Goal: Task Accomplishment & Management: Use online tool/utility

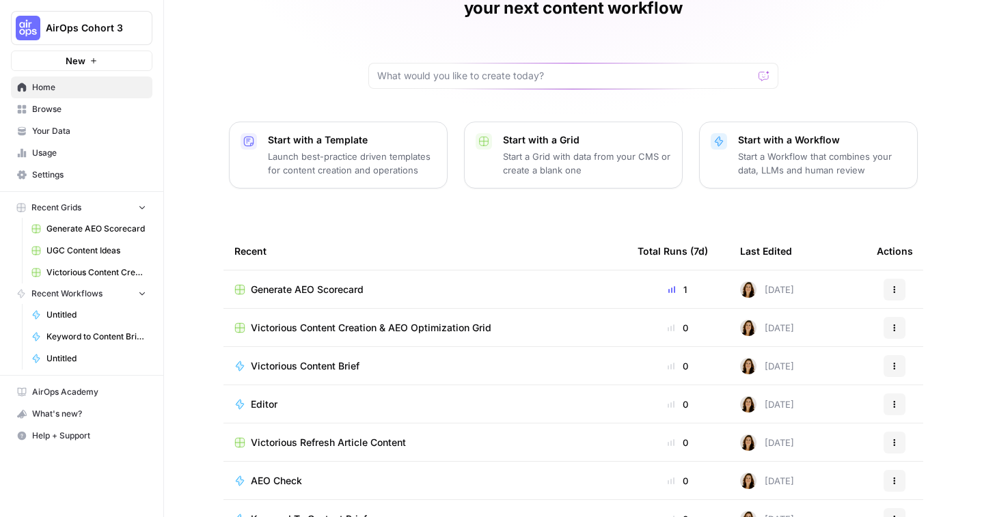
scroll to position [111, 0]
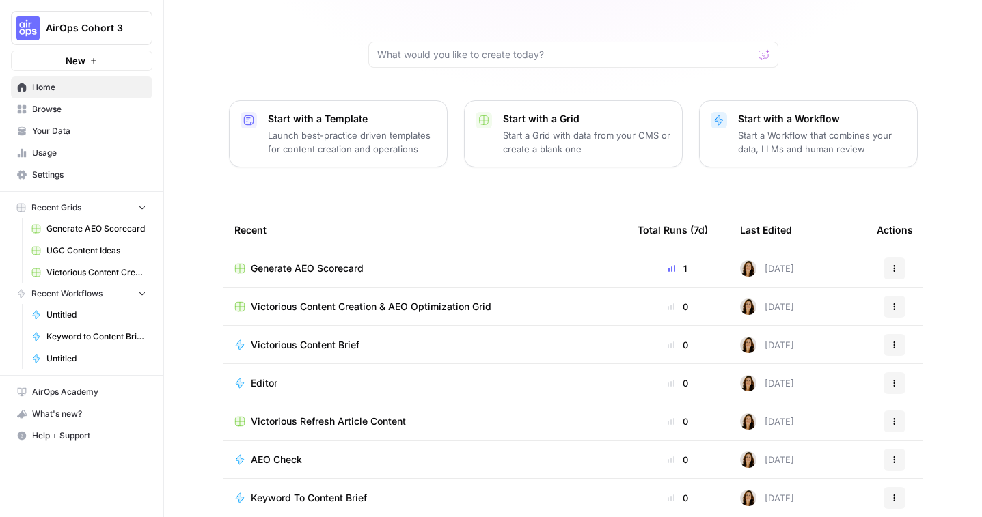
click at [328, 262] on span "Generate AEO Scorecard" at bounding box center [307, 269] width 113 height 14
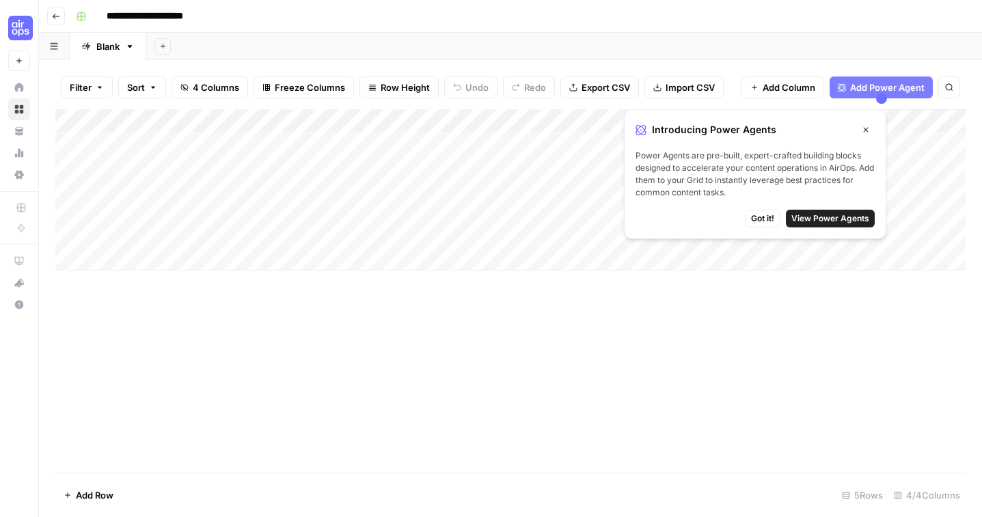
click at [116, 262] on div "Add Column" at bounding box center [510, 189] width 910 height 161
click at [128, 263] on input at bounding box center [191, 263] width 219 height 16
type input "**********"
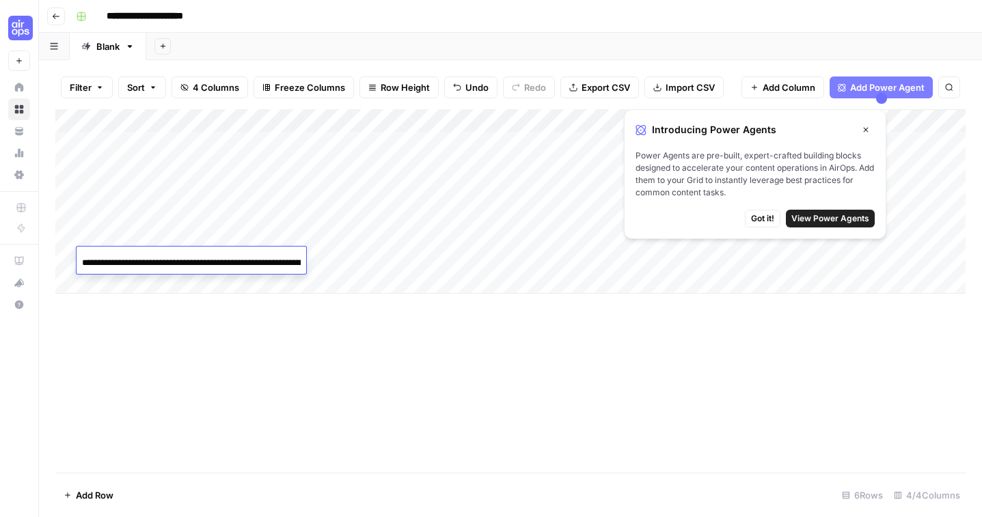
scroll to position [0, 87]
click at [316, 262] on div "Add Column" at bounding box center [510, 201] width 910 height 184
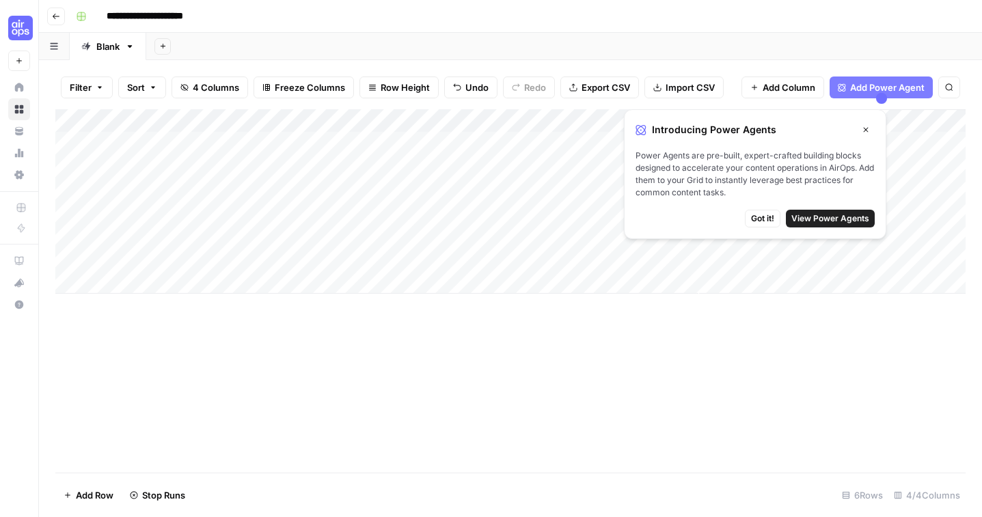
click at [757, 211] on button "Got it!" at bounding box center [763, 219] width 36 height 18
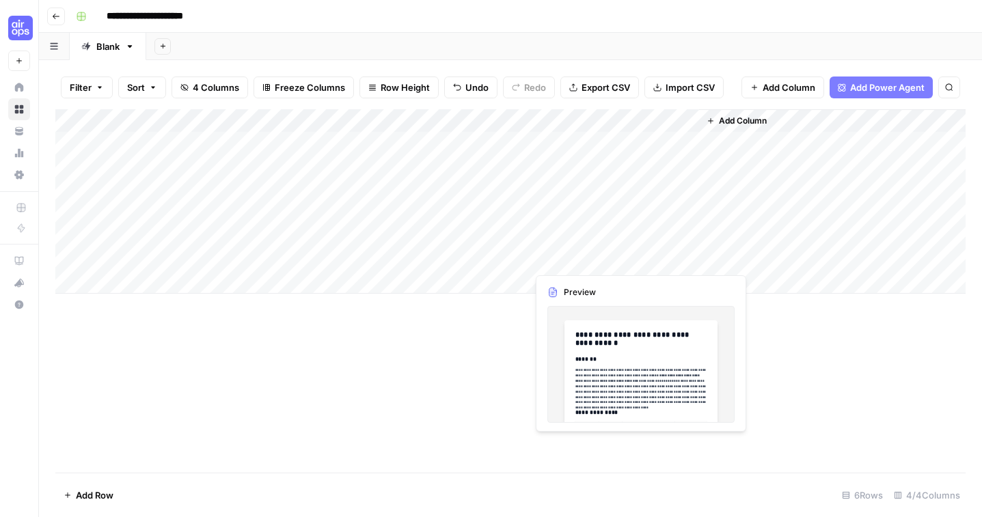
click at [579, 257] on div "Add Column" at bounding box center [510, 201] width 910 height 184
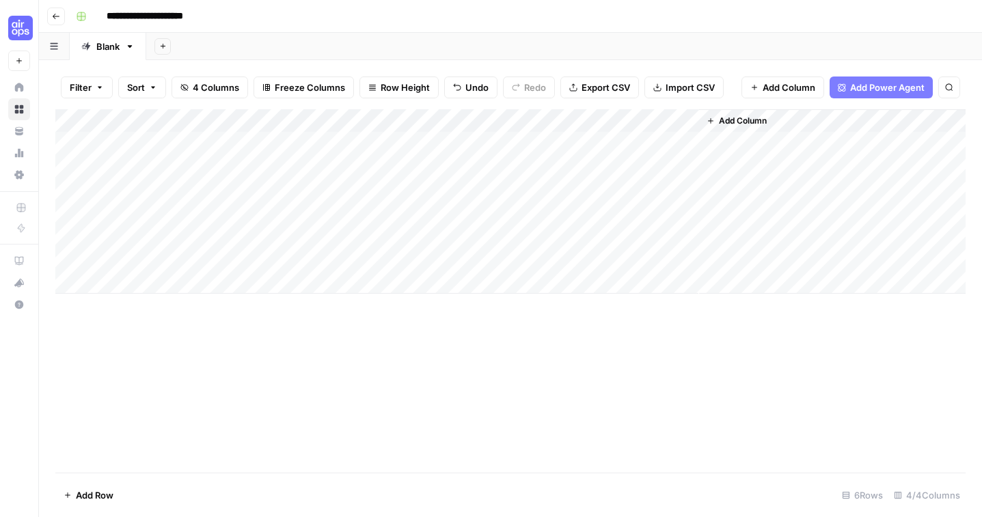
click at [682, 257] on div "Add Column" at bounding box center [510, 201] width 910 height 184
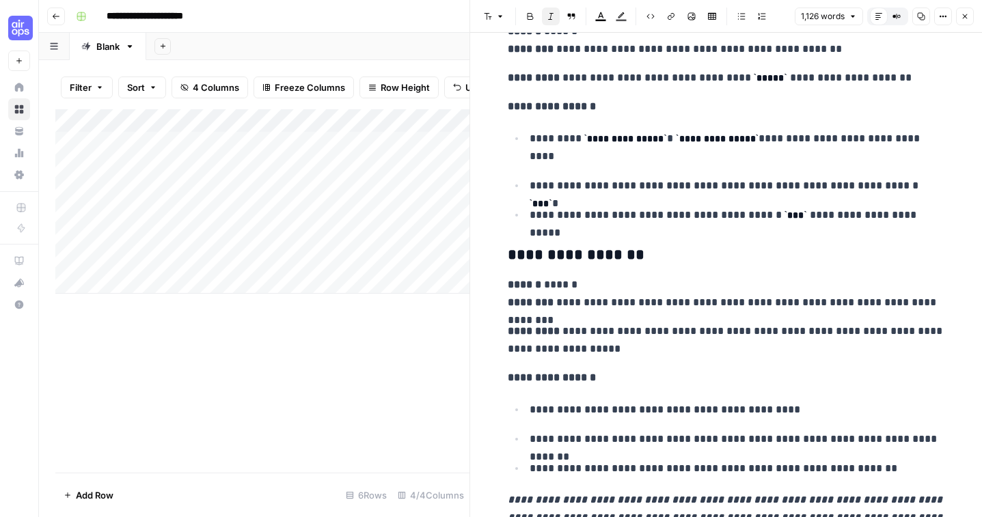
scroll to position [4357, 0]
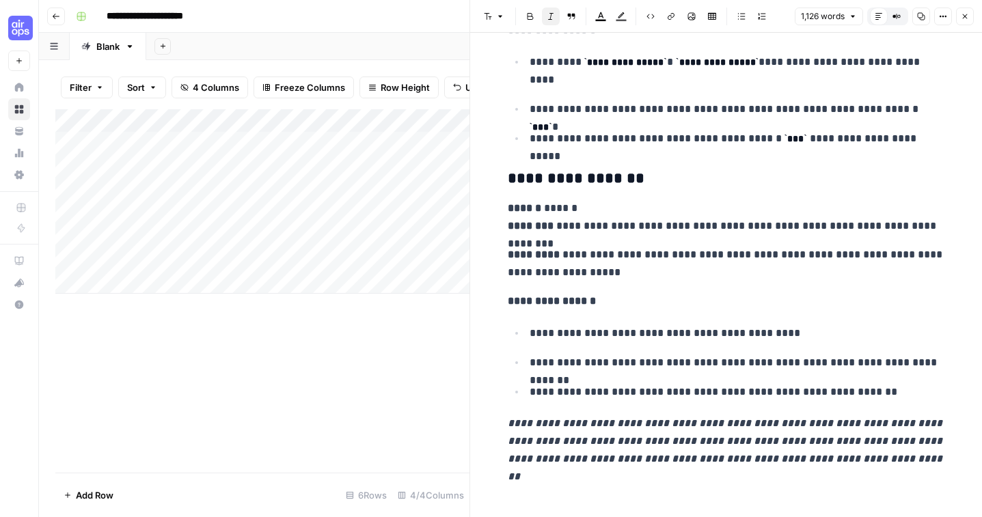
click at [108, 280] on div "Add Column" at bounding box center [262, 201] width 414 height 184
click at [143, 284] on div "Add Column" at bounding box center [262, 213] width 414 height 208
click at [966, 13] on icon "button" at bounding box center [965, 16] width 8 height 8
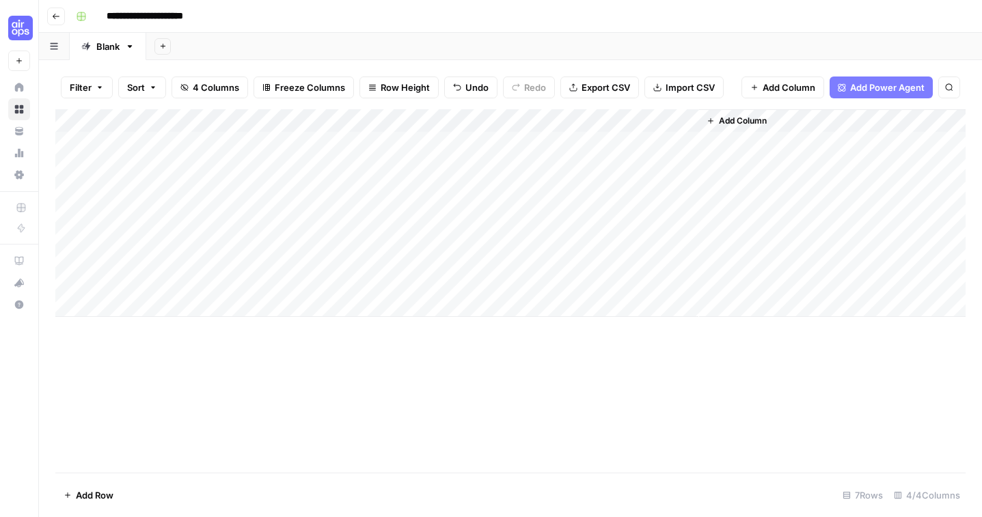
click at [263, 281] on div "Add Column" at bounding box center [510, 213] width 910 height 208
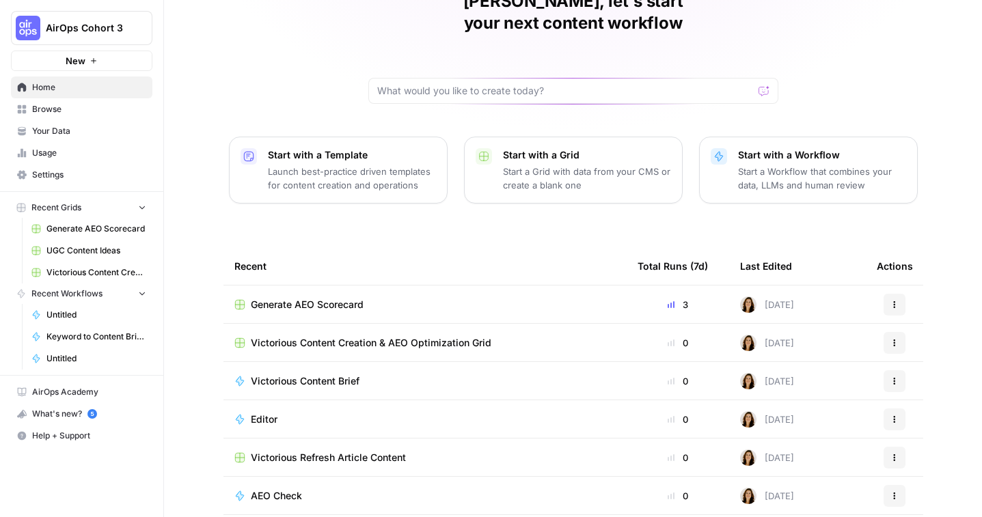
scroll to position [80, 0]
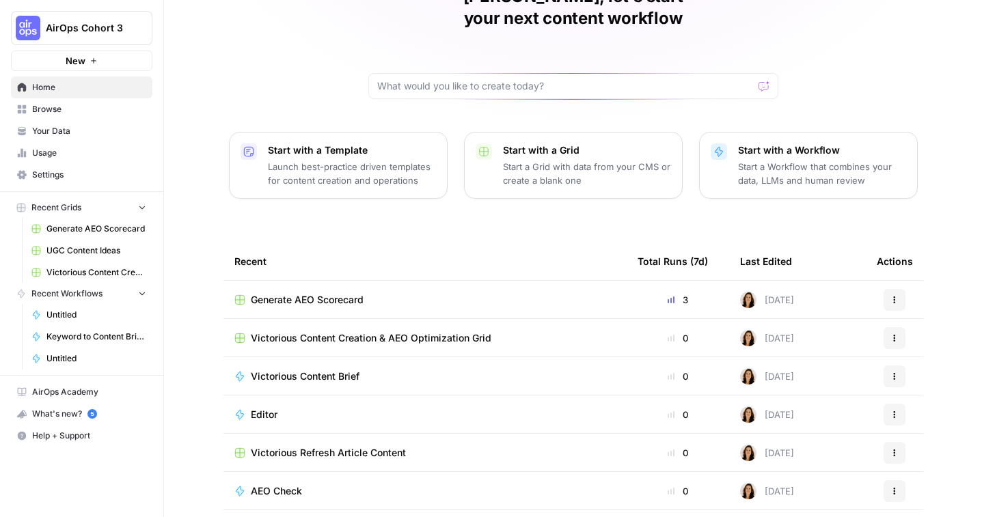
click at [416, 331] on span "Victorious Content Creation & AEO Optimization Grid" at bounding box center [371, 338] width 240 height 14
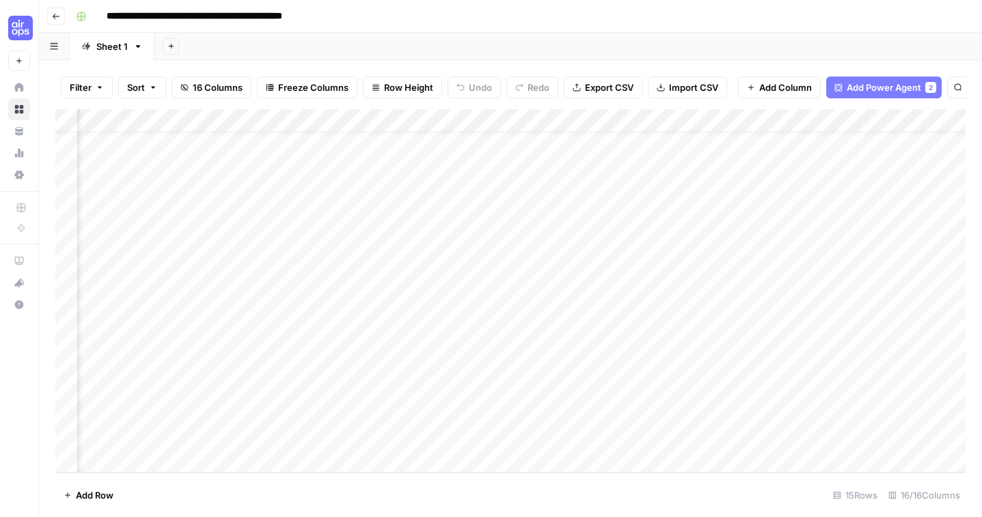
scroll to position [30, 1157]
click at [596, 120] on div "Add Column" at bounding box center [510, 290] width 910 height 363
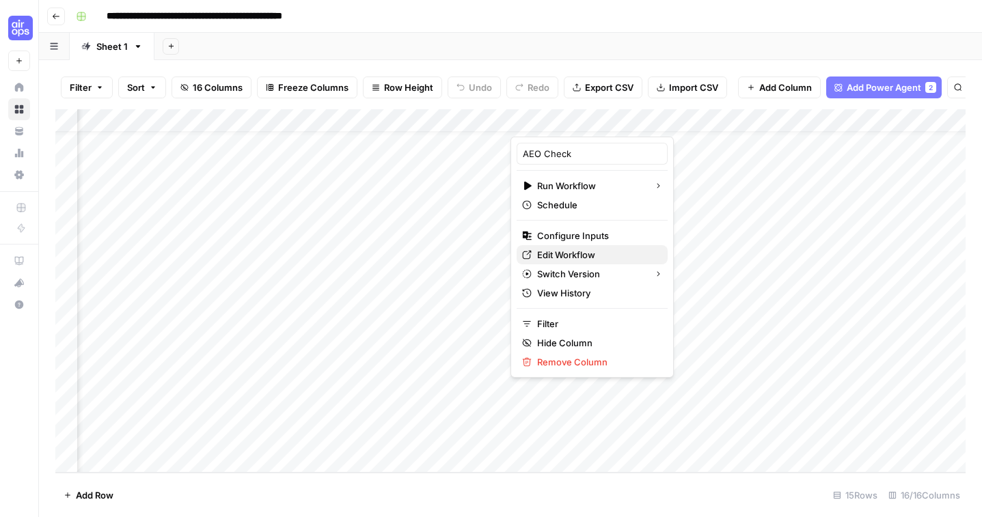
click at [579, 255] on span "Edit Workflow" at bounding box center [597, 255] width 120 height 14
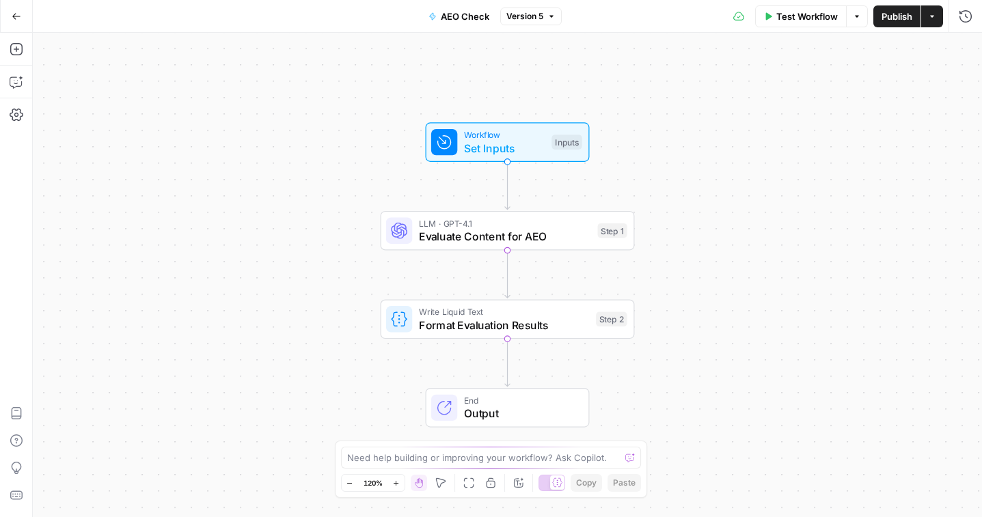
click at [793, 21] on span "Test Workflow" at bounding box center [806, 17] width 61 height 14
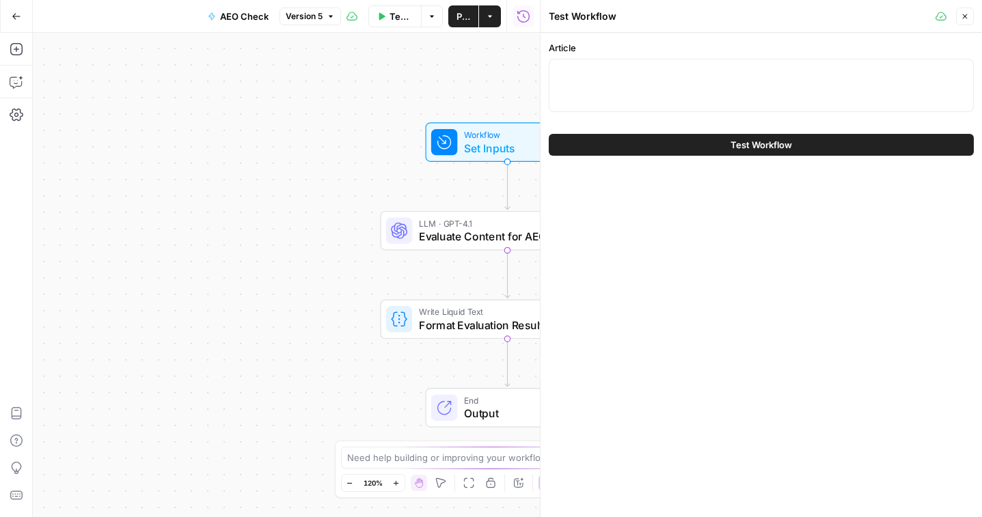
click at [657, 84] on div at bounding box center [761, 85] width 425 height 53
paste textarea "According to Google, 83% of shoppers run a search before heading to a physical …"
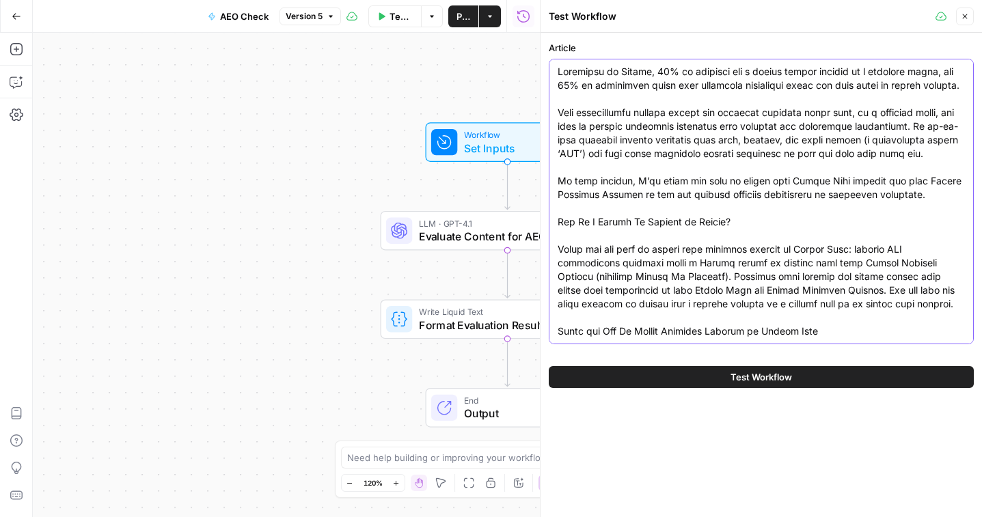
paste textarea "How To Change Your Business Address on Google Maps"
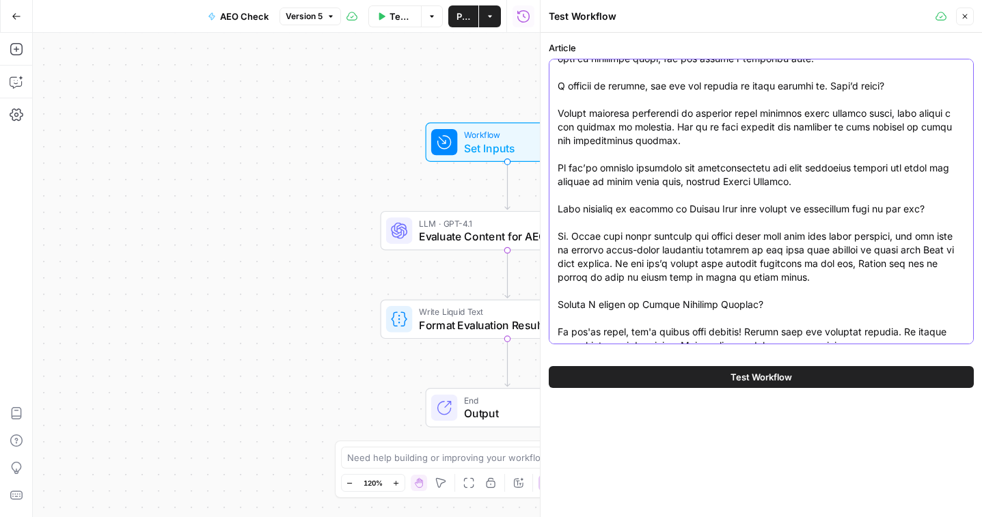
scroll to position [1885, 0]
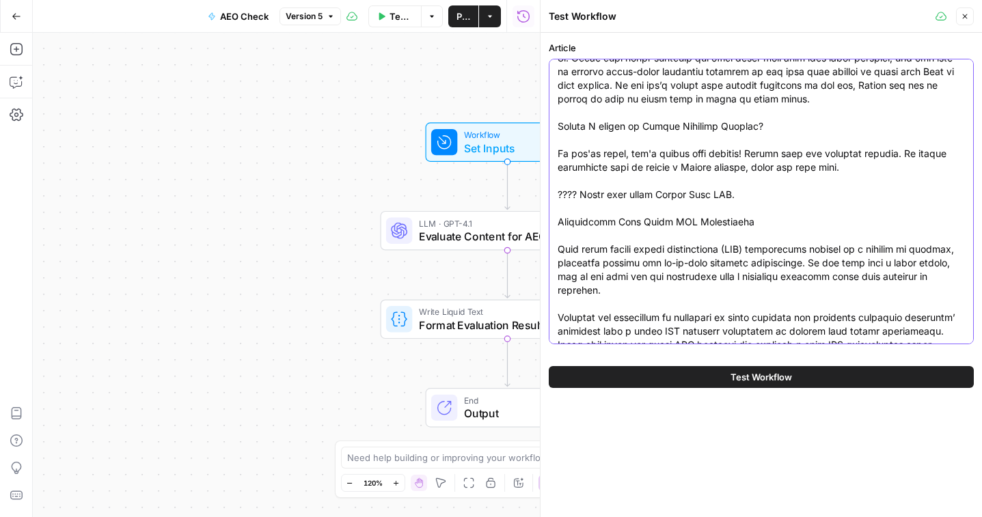
type textarea "How To Change Your Business Address on Google Maps According to Google, 83% of …"
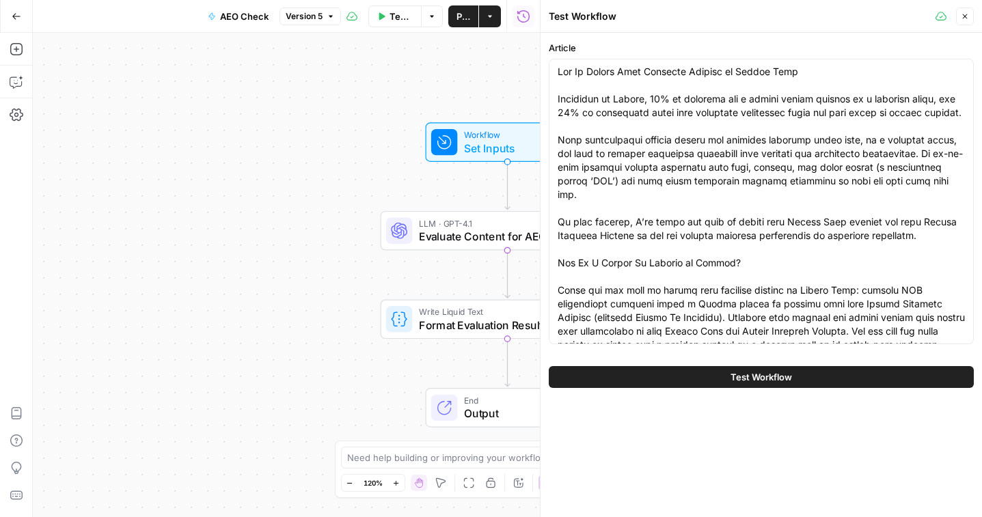
click at [667, 377] on button "Test Workflow" at bounding box center [761, 377] width 425 height 22
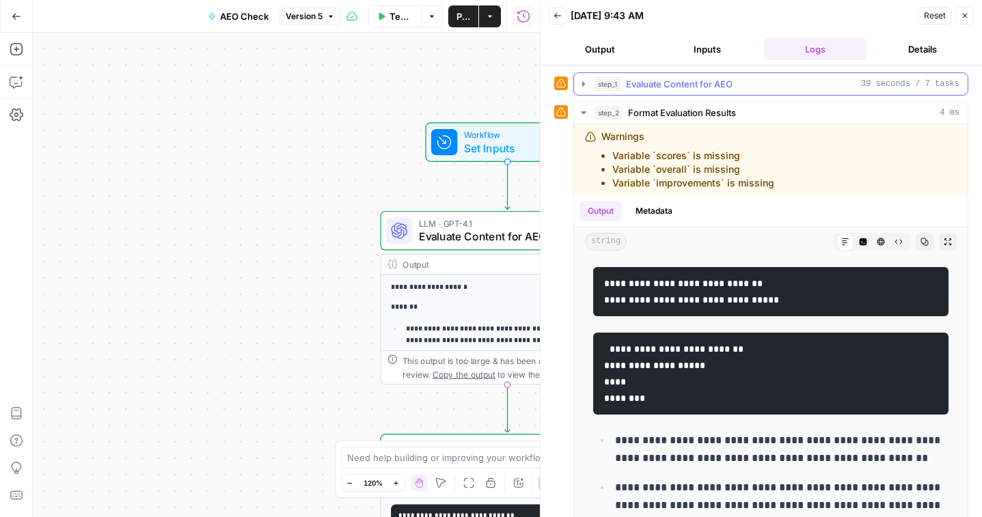
click at [583, 86] on icon "button" at bounding box center [583, 84] width 11 height 11
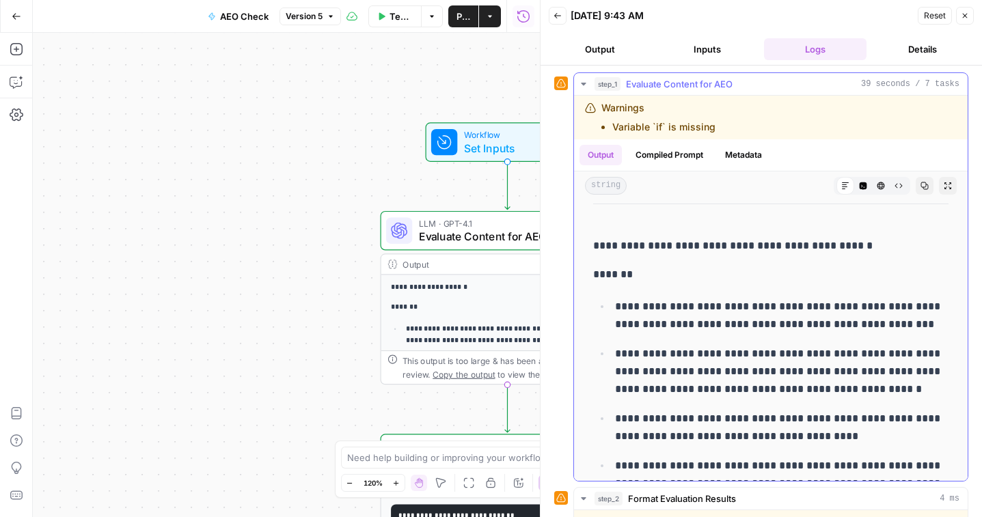
scroll to position [846, 0]
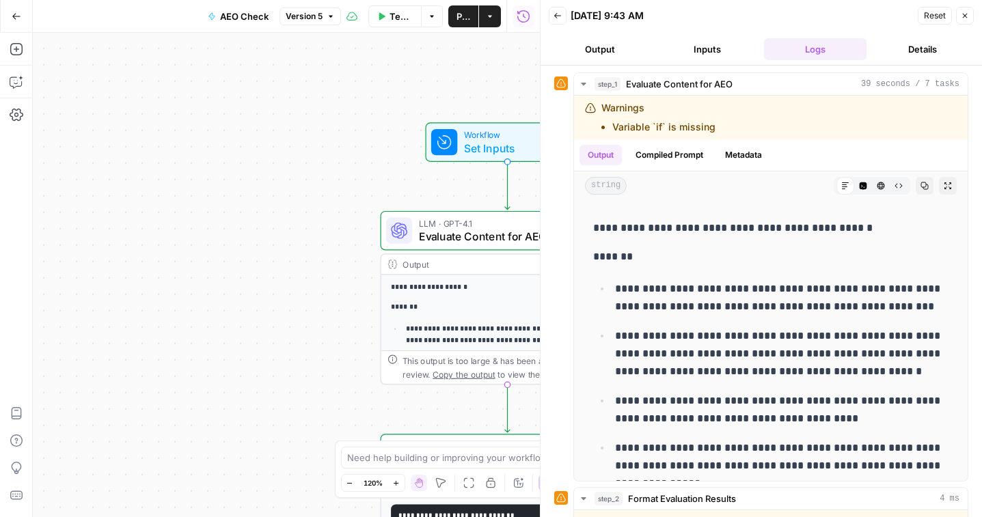
click at [299, 316] on div "**********" at bounding box center [286, 275] width 507 height 484
click at [961, 12] on icon "button" at bounding box center [965, 16] width 8 height 8
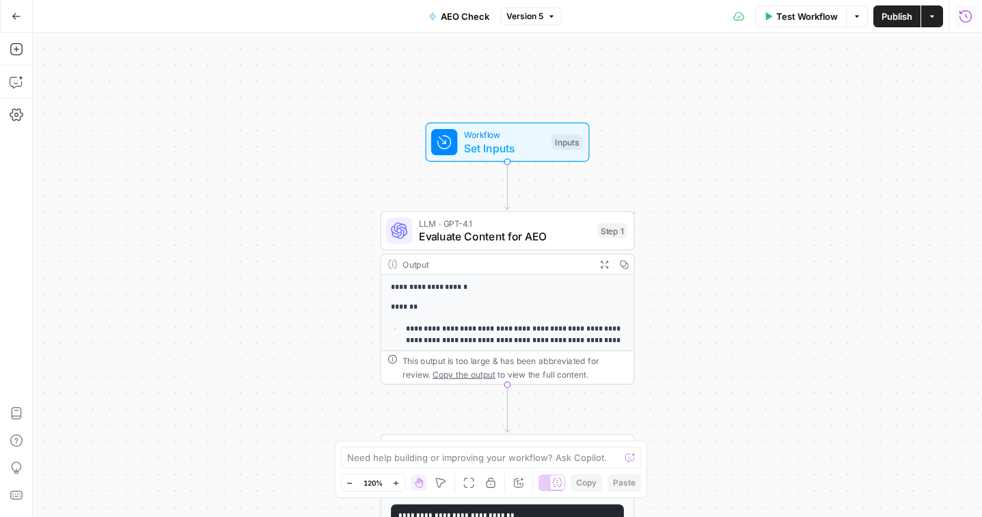
click at [473, 327] on p "**********" at bounding box center [515, 341] width 219 height 36
click at [600, 266] on icon "button" at bounding box center [604, 264] width 8 height 8
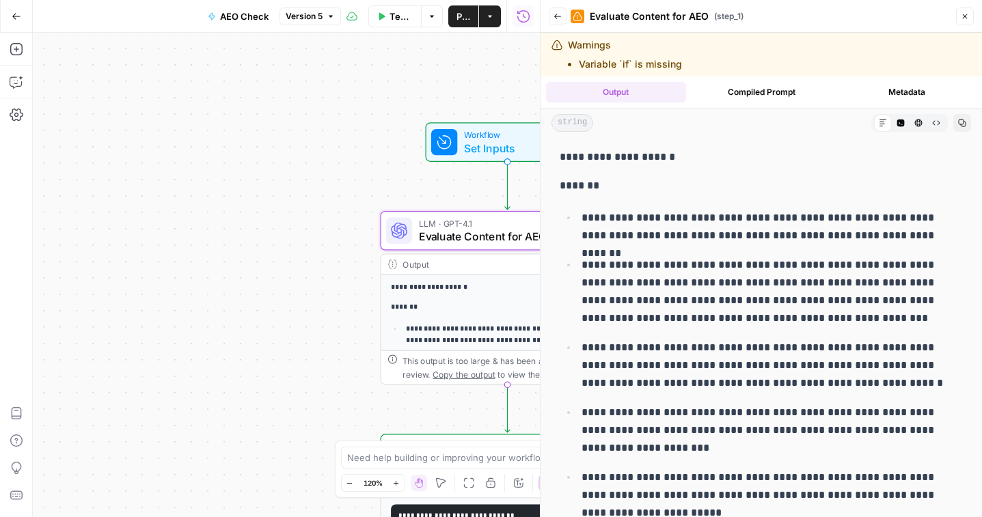
click at [347, 230] on div "**********" at bounding box center [286, 275] width 507 height 484
click at [495, 237] on span "Evaluate Content for AEO" at bounding box center [504, 236] width 172 height 16
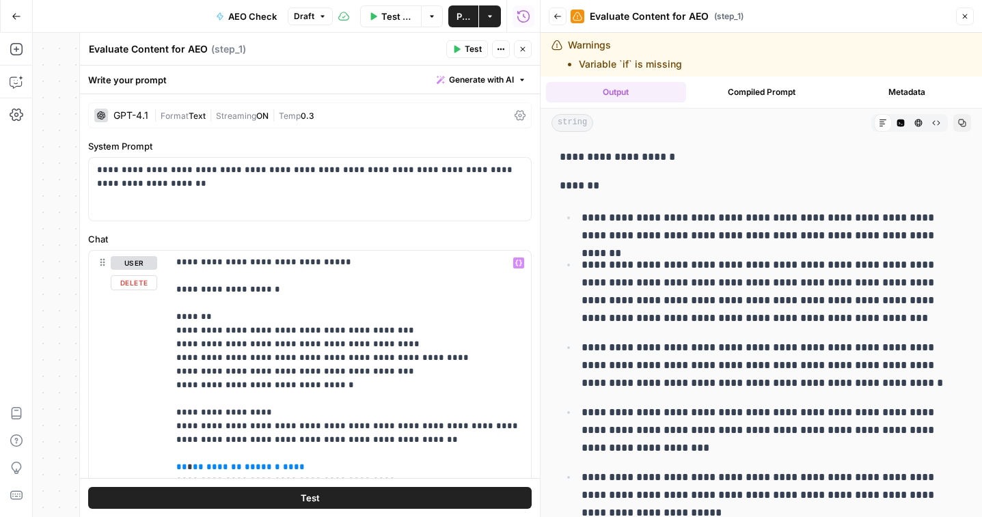
scroll to position [402, 0]
